Goal: Book appointment/travel/reservation

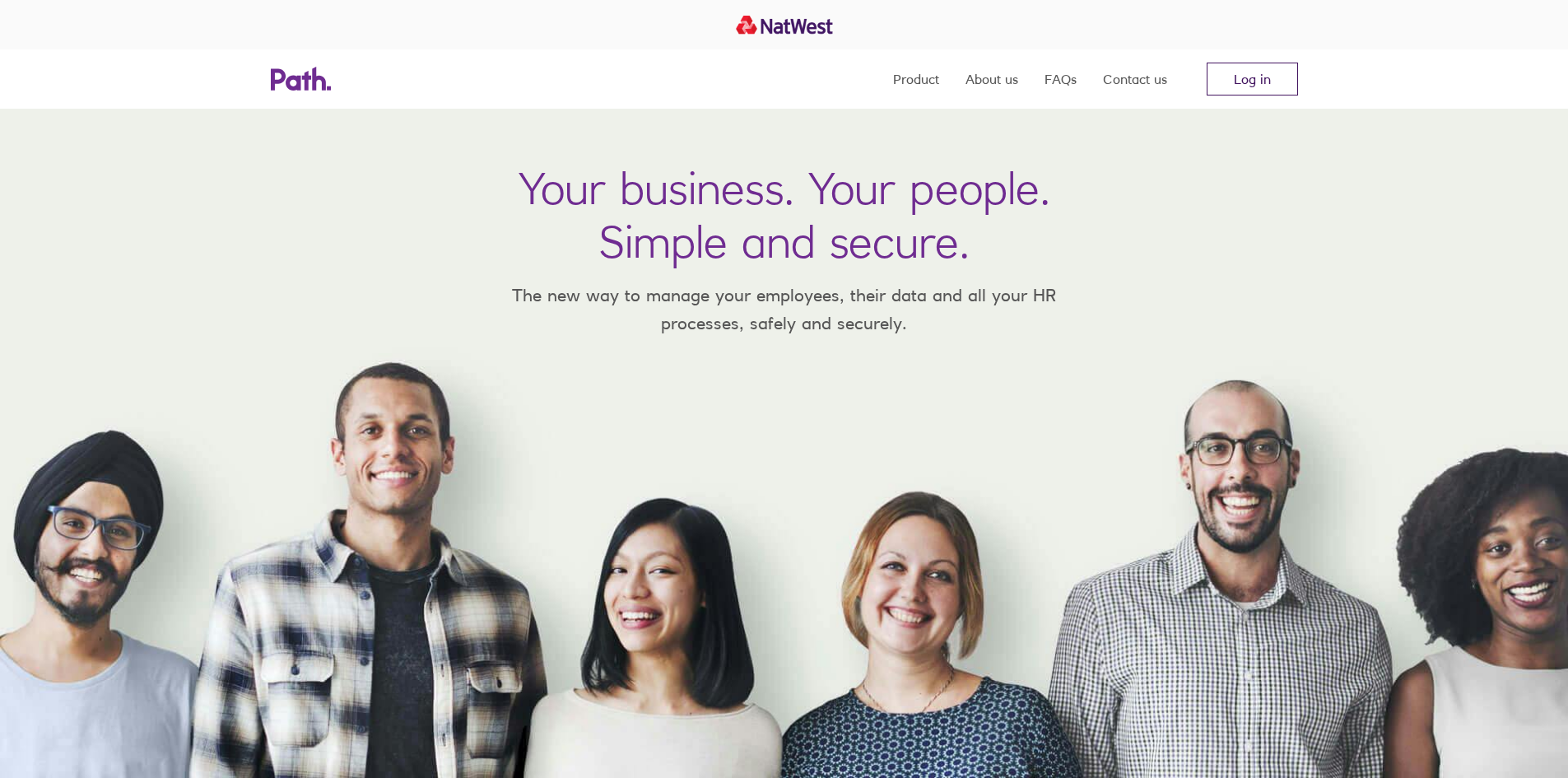
click at [1268, 84] on link "Log in" at bounding box center [1253, 79] width 91 height 33
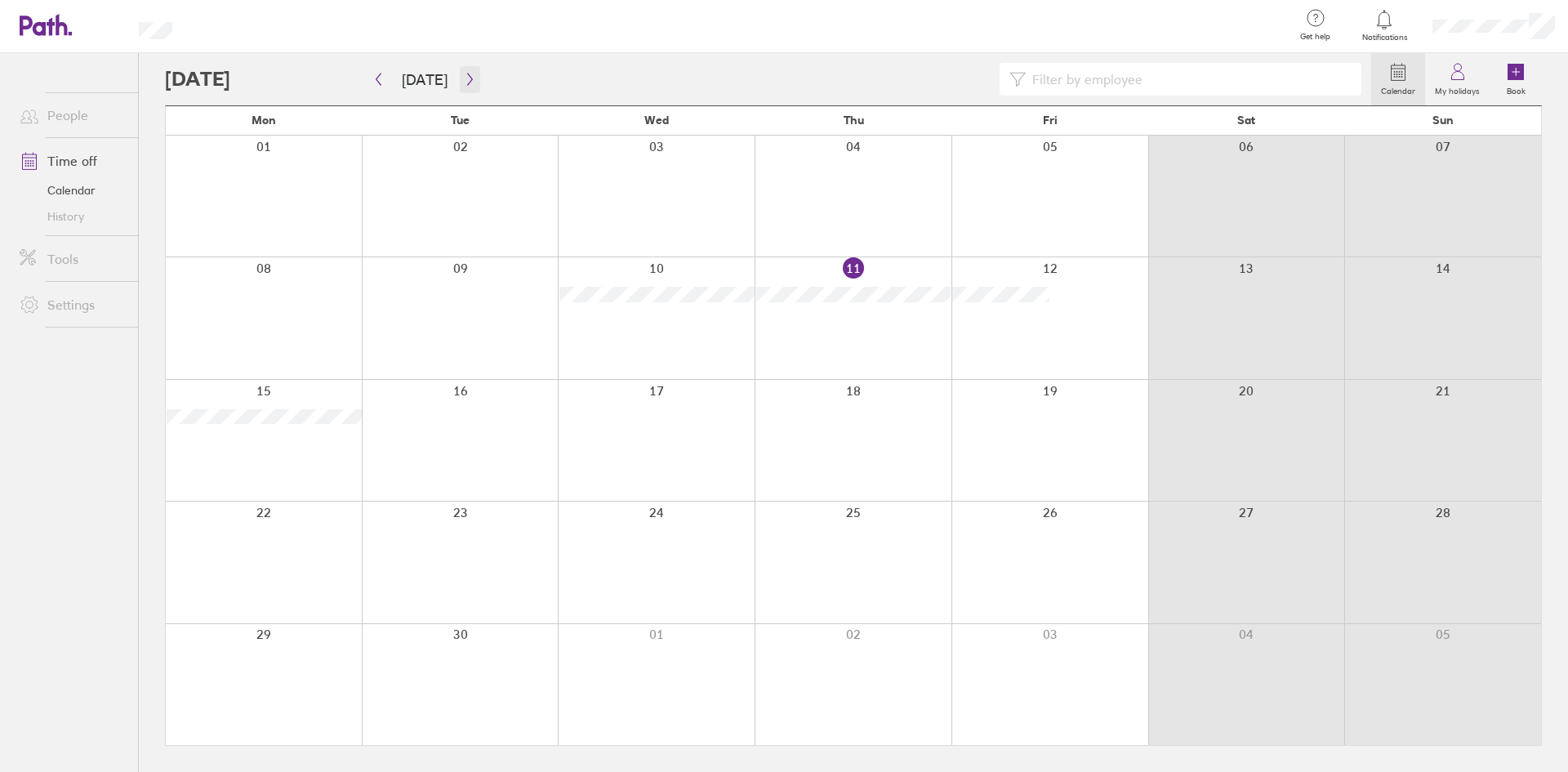
click at [471, 82] on button "button" at bounding box center [469, 79] width 21 height 27
click at [470, 81] on icon "button" at bounding box center [469, 79] width 12 height 13
click at [464, 84] on icon "button" at bounding box center [469, 79] width 12 height 13
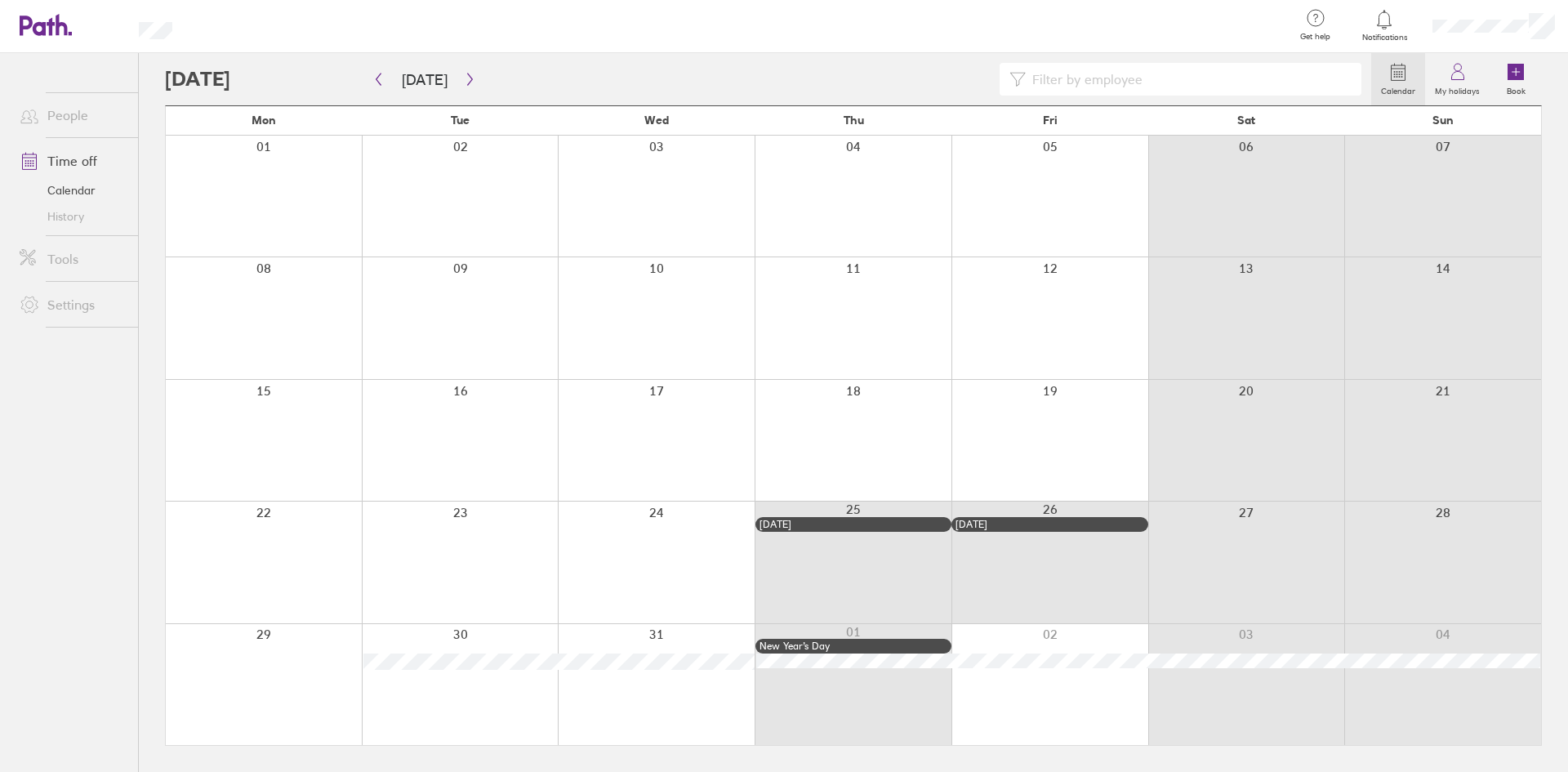
click at [455, 673] on div at bounding box center [460, 685] width 197 height 121
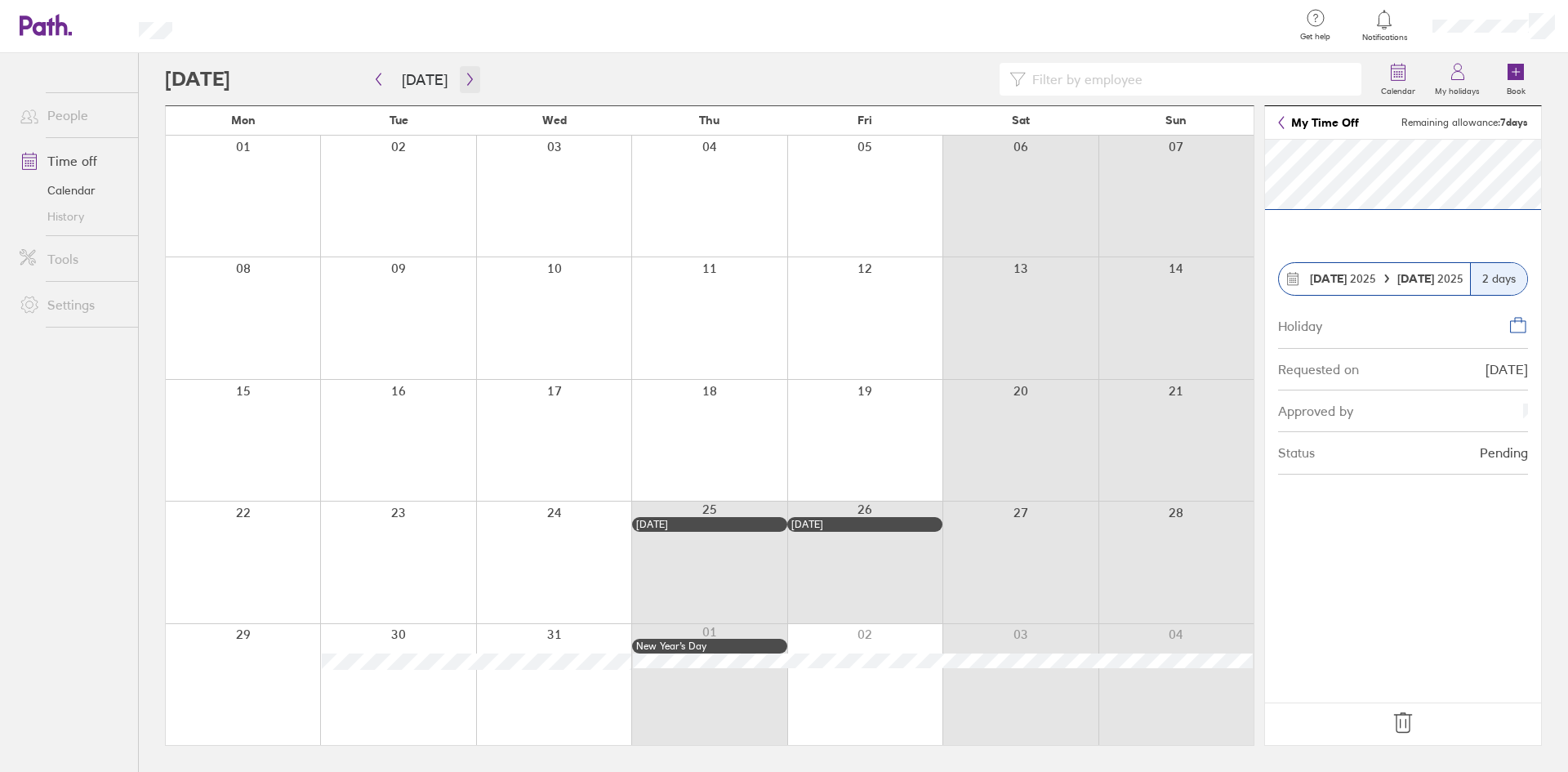
click at [464, 84] on icon "button" at bounding box center [469, 79] width 12 height 13
